Goal: Information Seeking & Learning: Understand process/instructions

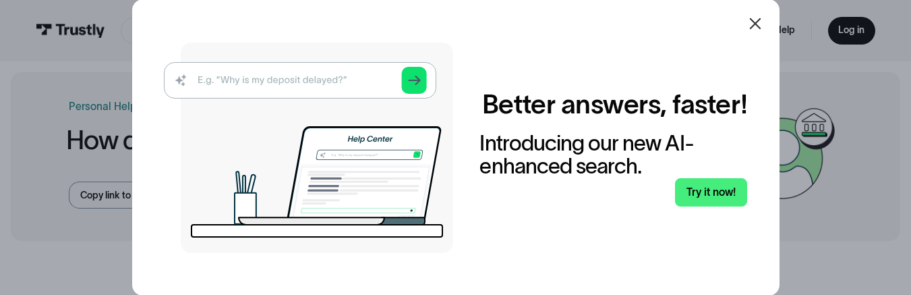
click at [761, 24] on icon at bounding box center [754, 23] width 11 height 11
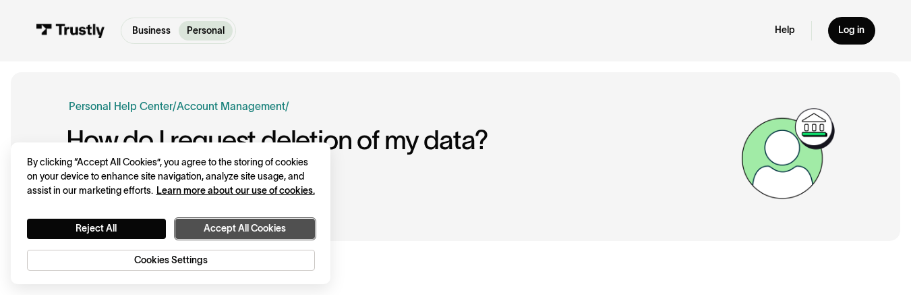
click at [217, 229] on button "Accept All Cookies" at bounding box center [245, 229] width 140 height 20
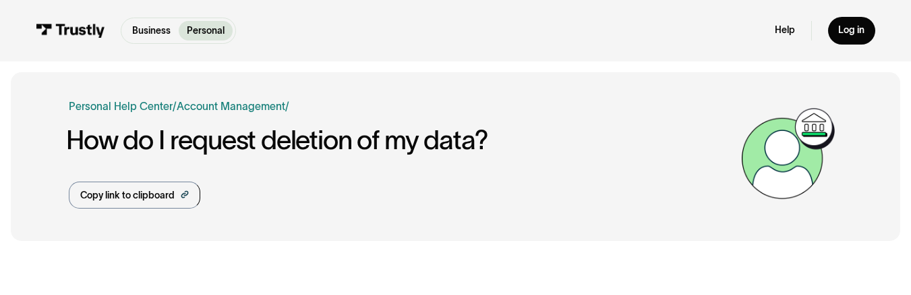
click at [783, 37] on div "Help Log in" at bounding box center [825, 31] width 101 height 28
click at [783, 29] on link "Help" at bounding box center [785, 30] width 20 height 12
